Goal: Ask a question: Seek information or help from site administrators or community

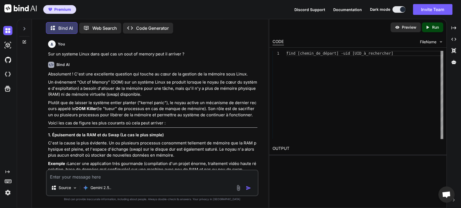
scroll to position [619, 0]
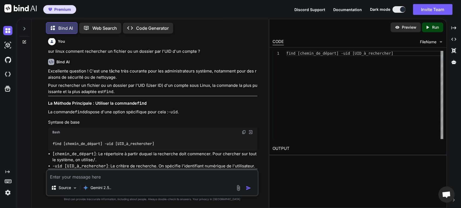
click at [122, 174] on textarea at bounding box center [152, 175] width 211 height 10
type textarea "d"
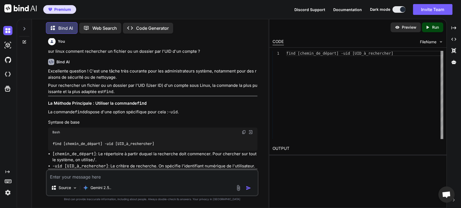
type textarea "s"
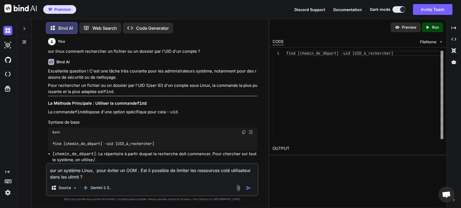
type textarea "sur un système Linux, pour éviter un OOM . Est il possible de limiter les resso…"
click at [249, 188] on img "button" at bounding box center [248, 187] width 5 height 5
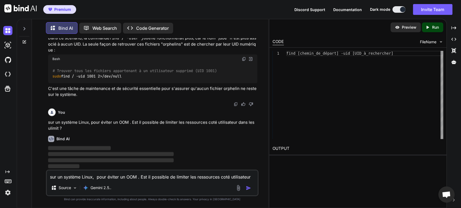
scroll to position [1318, 0]
drag, startPoint x: 268, startPoint y: 124, endPoint x: 309, endPoint y: 125, distance: 40.5
click at [309, 125] on div "Bind AI Web Search Created with Pixso. Code Generator You Sur un systeme Linux …" at bounding box center [239, 113] width 444 height 189
click at [452, 29] on icon "Created with Pixso." at bounding box center [452, 27] width 5 height 5
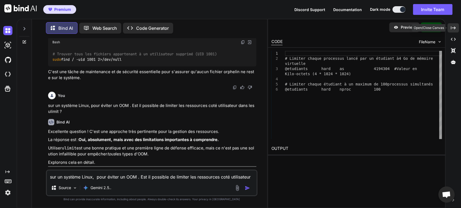
click at [457, 27] on div "Created with Pixso." at bounding box center [452, 27] width 11 height 9
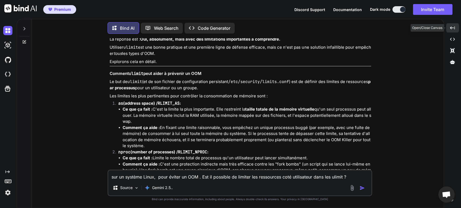
scroll to position [1225, 0]
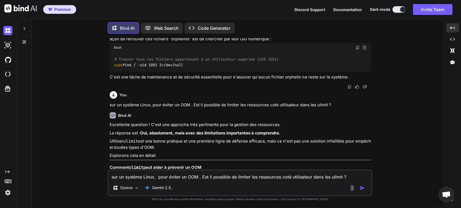
click at [376, 107] on div "You Sur un systeme Linux dans quel cas un oout of memory peut il arriver ? Bind…" at bounding box center [239, 122] width 407 height 169
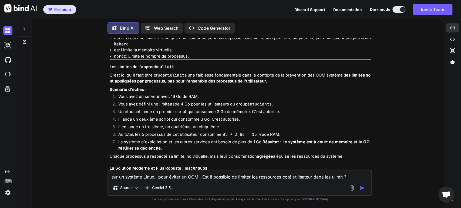
scroll to position [1545, 0]
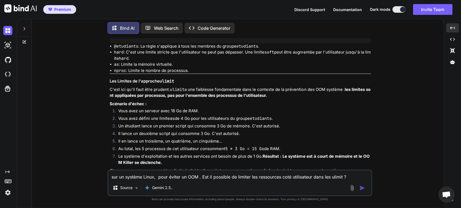
click at [275, 105] on div "Excellente question ! C'est une approche très pertinente pour la gestion des re…" at bounding box center [240, 127] width 261 height 651
click at [186, 145] on li "Il en lance un troisième, un quatrième, un cinquième..." at bounding box center [242, 142] width 257 height 8
click at [243, 130] on li "Un étudiant lance un premier script qui consomme 3 Go de mémoire. C'est autoris…" at bounding box center [242, 127] width 257 height 8
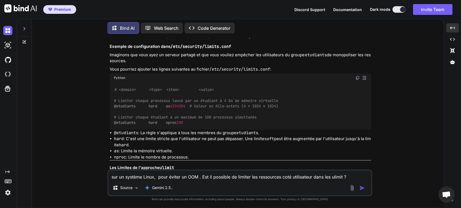
scroll to position [1444, 0]
